Goal: Check status: Check status

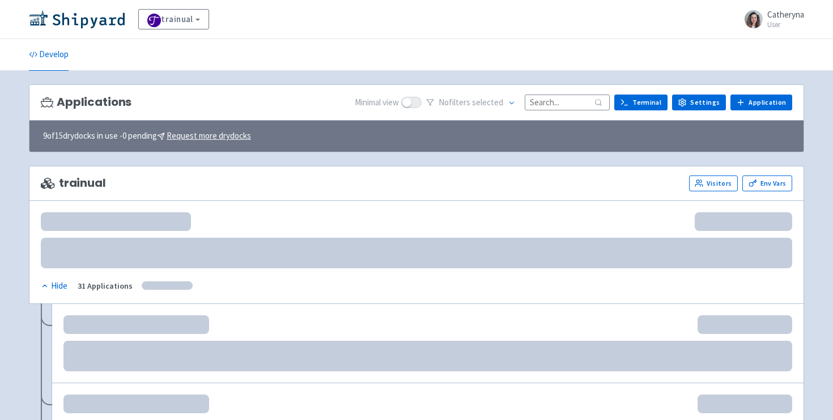
click at [542, 101] on input at bounding box center [567, 102] width 85 height 15
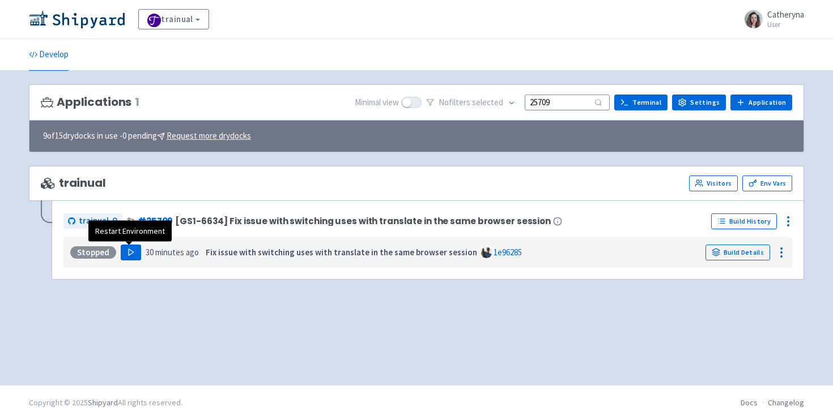
type input "25709"
click at [123, 255] on button "Play" at bounding box center [131, 253] width 20 height 16
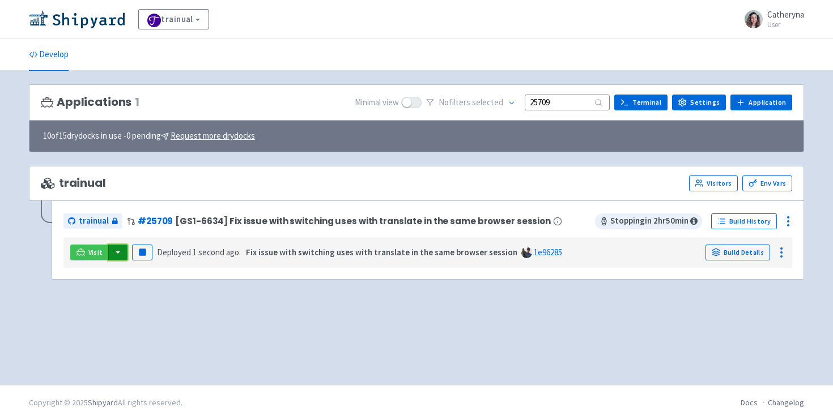
click at [122, 249] on button "button" at bounding box center [117, 253] width 19 height 16
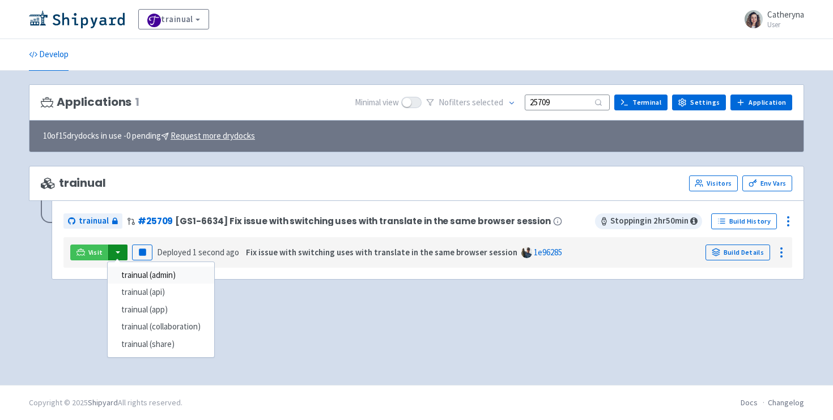
click at [155, 274] on link "trainual (admin)" at bounding box center [161, 276] width 106 height 18
